Goal: Transaction & Acquisition: Purchase product/service

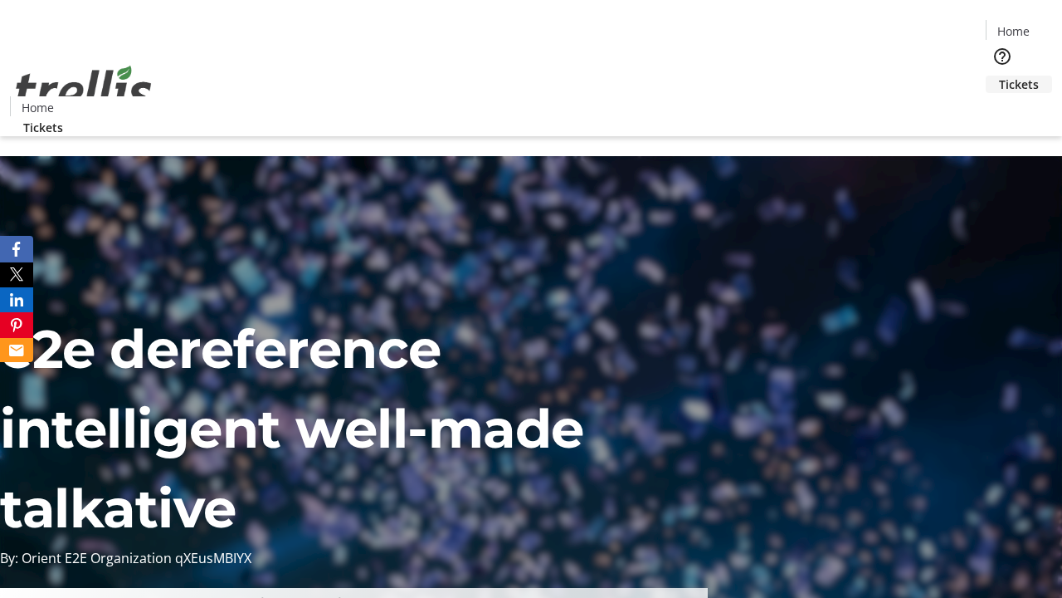
click at [999, 76] on span "Tickets" at bounding box center [1019, 84] width 40 height 17
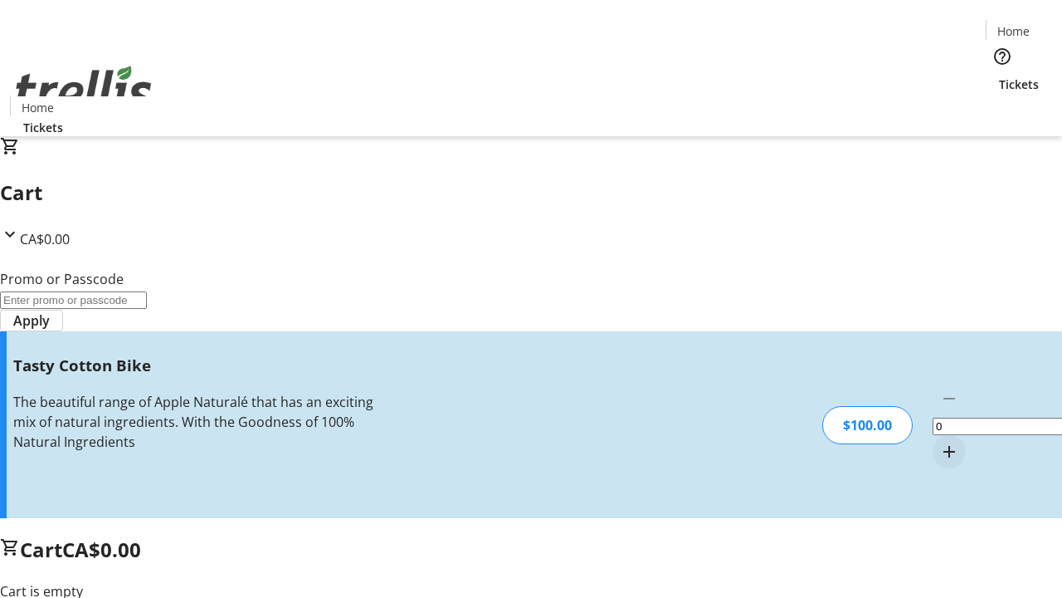
click at [940, 442] on mat-icon "Increment by one" at bounding box center [950, 452] width 20 height 20
type input "1"
type input "FREE"
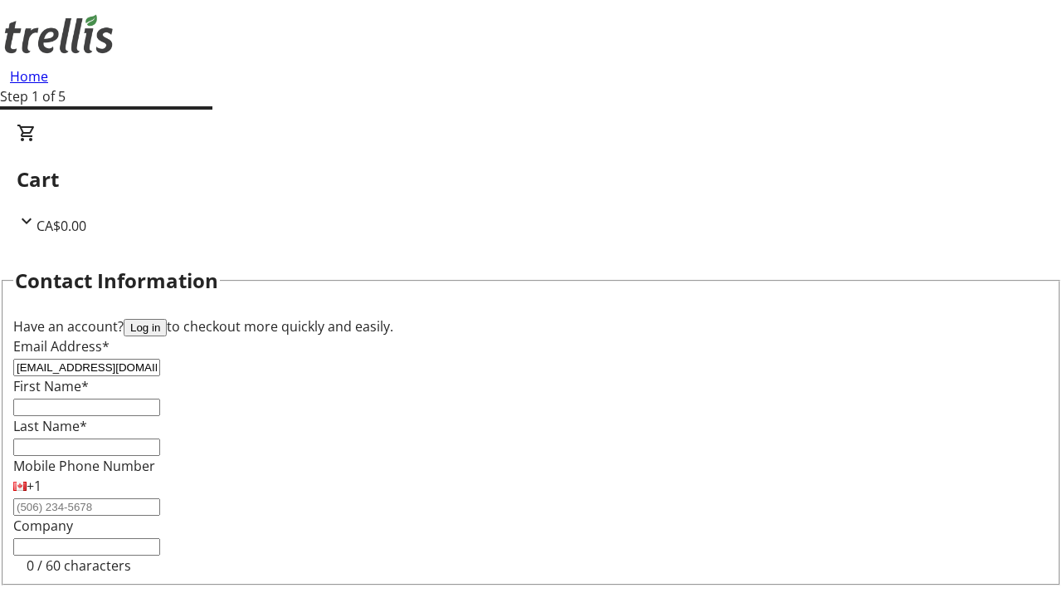
type input "[EMAIL_ADDRESS][DOMAIN_NAME]"
type input "[GEOGRAPHIC_DATA]"
type input "[PERSON_NAME]"
